Goal: Information Seeking & Learning: Learn about a topic

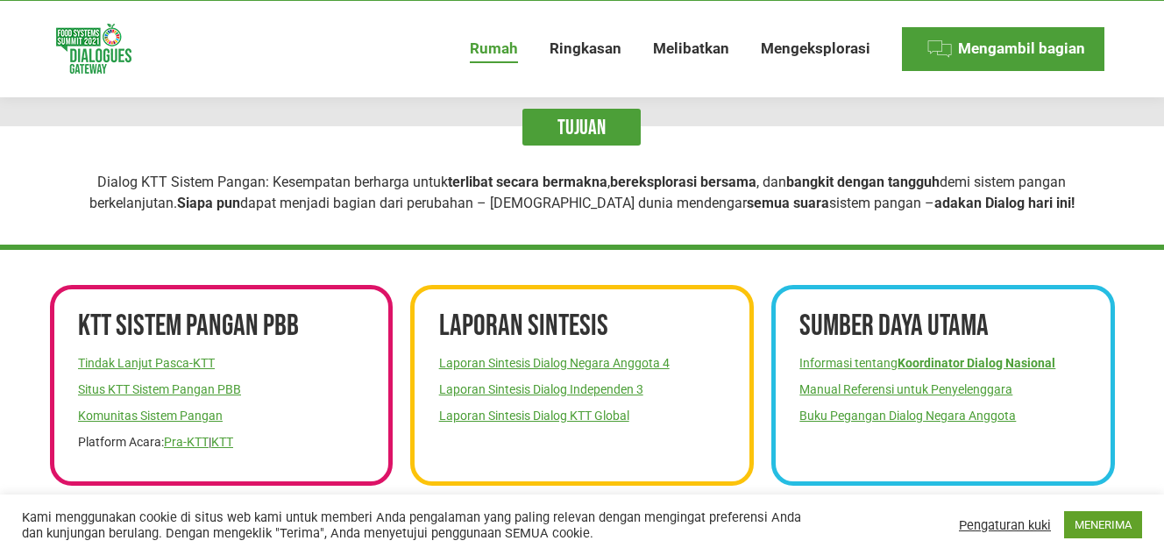
scroll to position [24, 0]
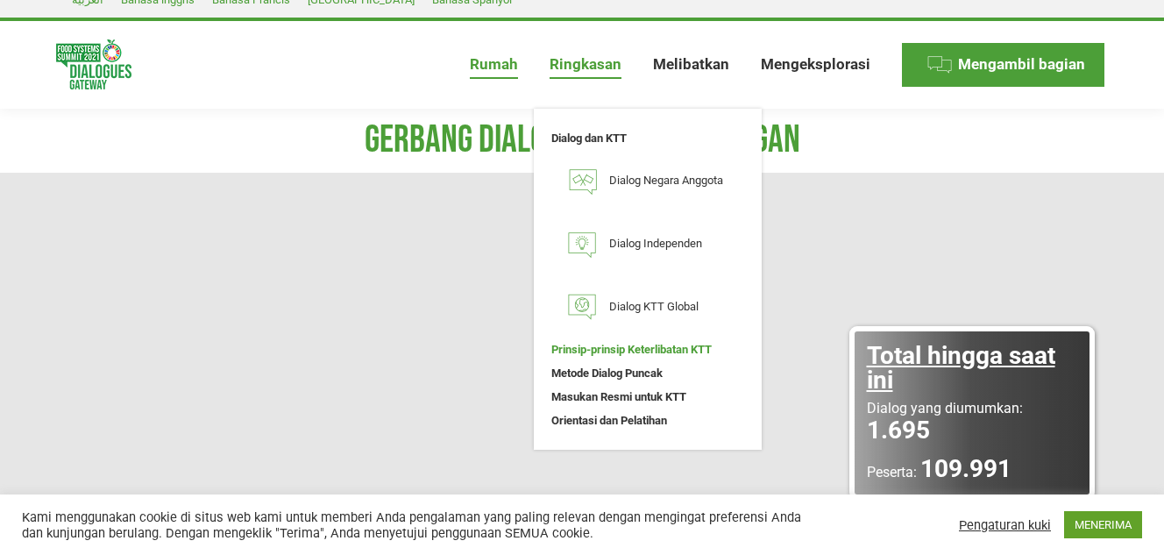
click at [646, 354] on font "Prinsip-prinsip Keterlibatan KTT" at bounding box center [632, 349] width 160 height 13
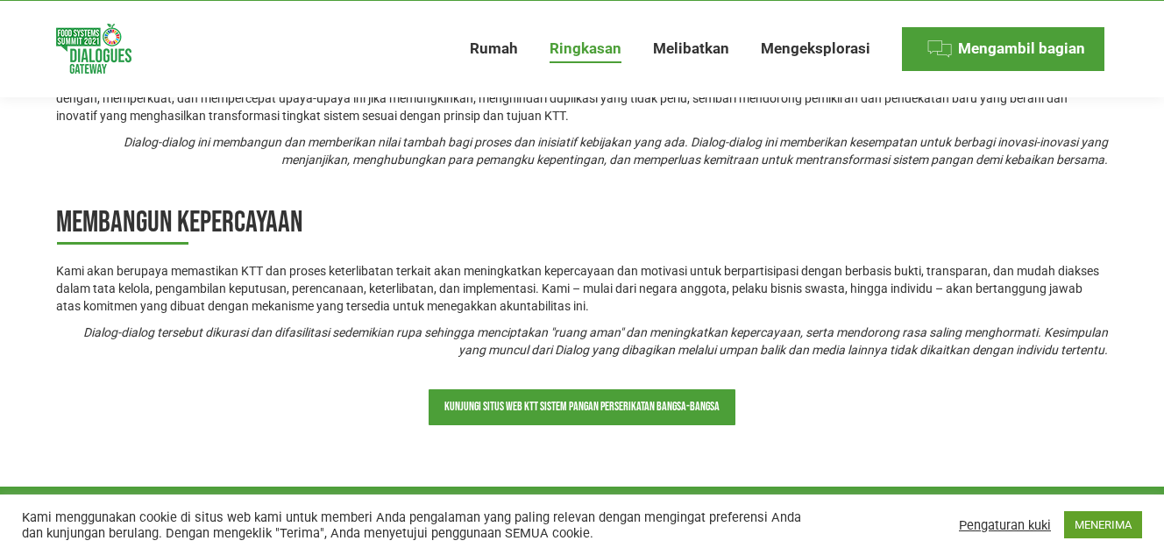
scroll to position [1150, 0]
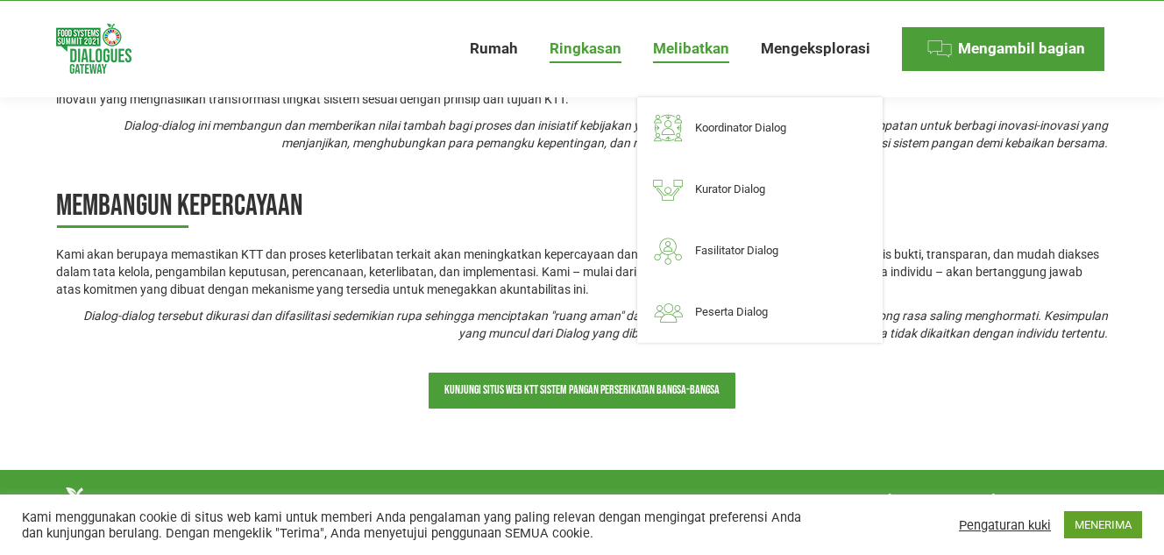
click at [704, 50] on font "Melibatkan" at bounding box center [691, 48] width 76 height 18
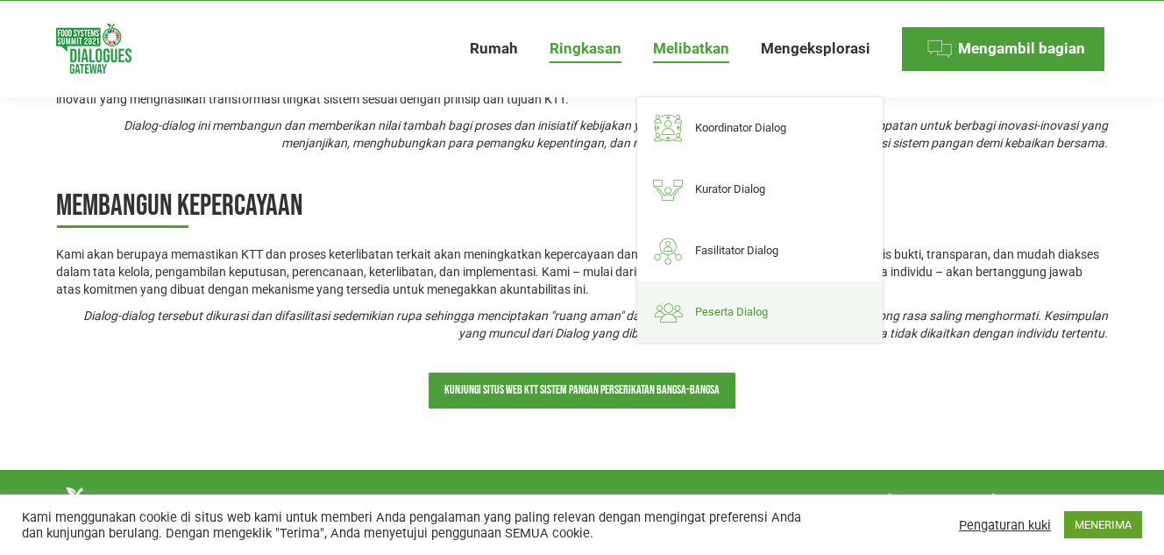
click at [723, 317] on font "Peserta Dialog" at bounding box center [731, 311] width 73 height 13
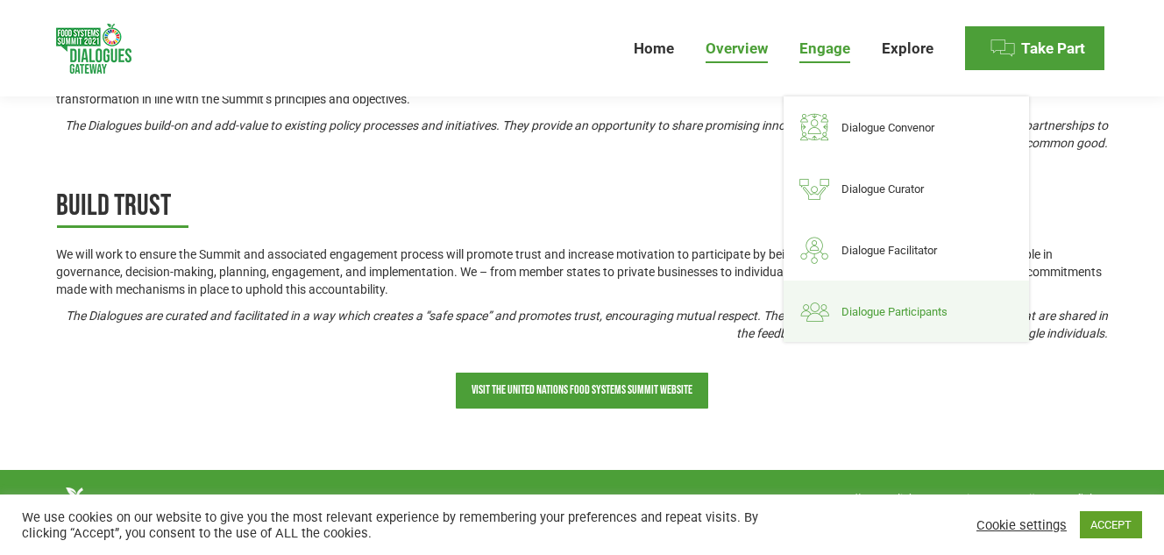
scroll to position [1133, 0]
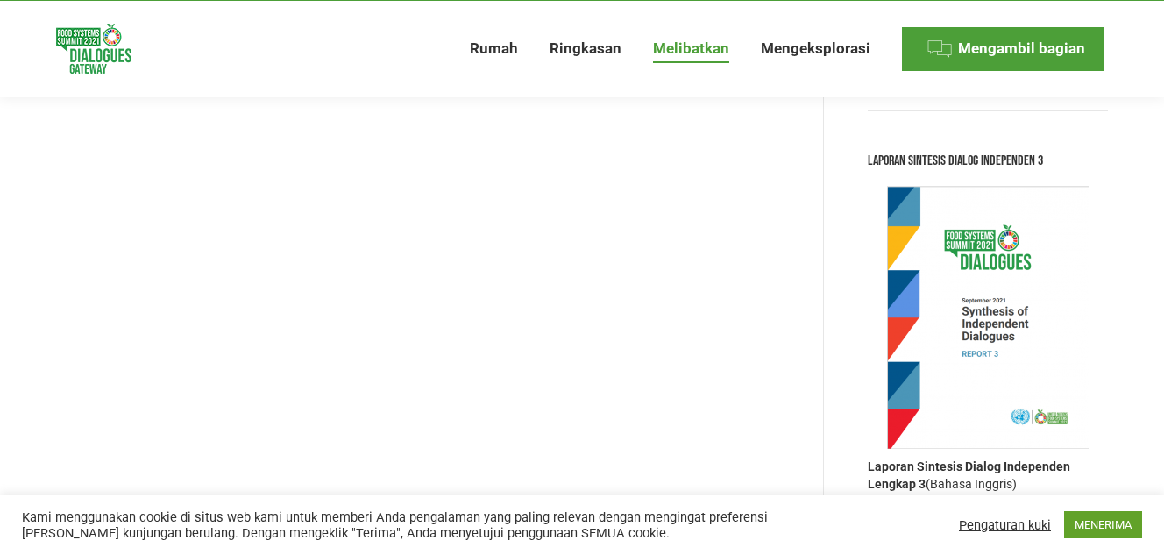
scroll to position [2509, 0]
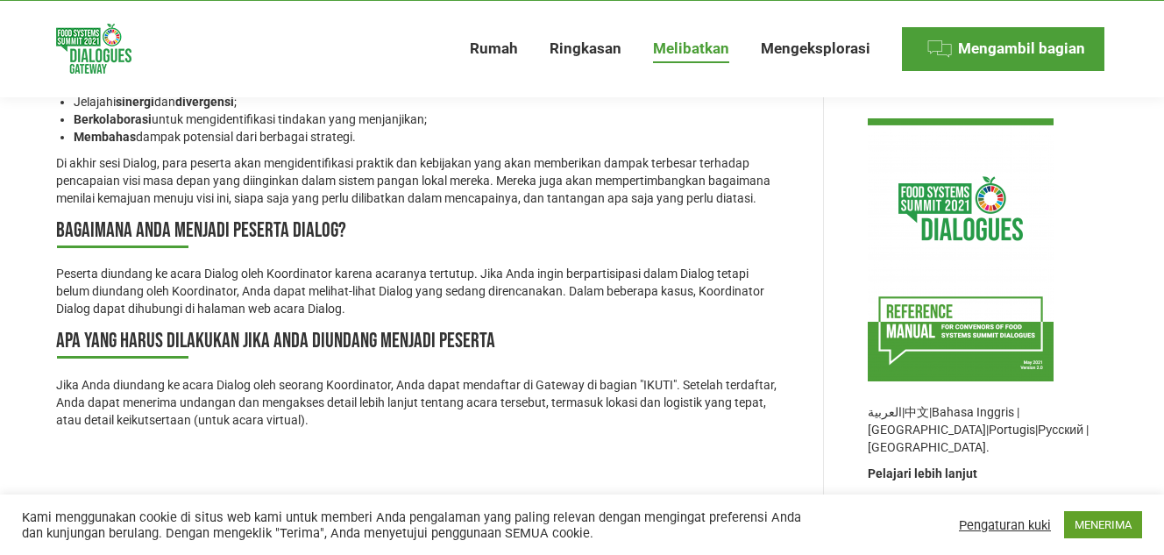
scroll to position [1046, 0]
